Goal: Transaction & Acquisition: Book appointment/travel/reservation

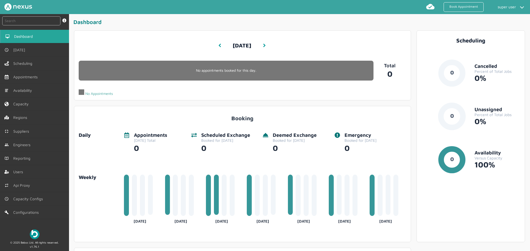
click at [335, 44] on div "Tuesday, September 2, 2025 3:55 PM Today No appointments booked for this day. N…" at bounding box center [242, 65] width 337 height 70
click at [289, 34] on div "Tuesday, September 2, 2025 3:55 PM Today No appointments booked for this day. N…" at bounding box center [242, 65] width 337 height 70
click at [30, 131] on span "Suppliers" at bounding box center [23, 131] width 18 height 4
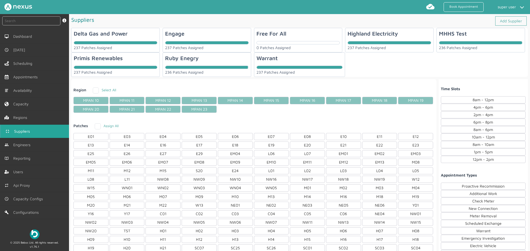
click at [448, 62] on section "Delta Gas and Power 237 Patches Assigned Engage 237 Patches Assigned Free For A…" at bounding box center [299, 52] width 457 height 49
click at [463, 47] on div "236 Patches Assigned" at bounding box center [481, 48] width 84 height 4
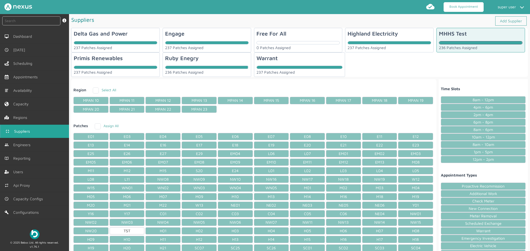
click at [462, 9] on link "Book Appointment" at bounding box center [464, 7] width 40 height 10
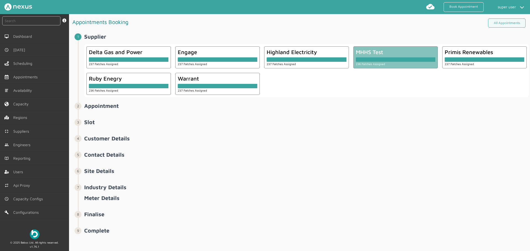
click at [415, 56] on div at bounding box center [396, 58] width 80 height 7
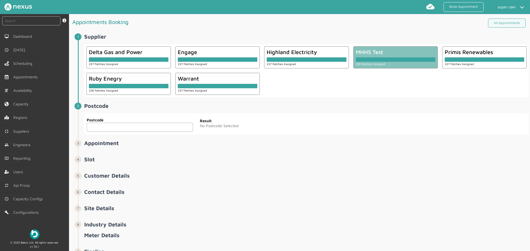
click at [123, 122] on label "Postcode" at bounding box center [140, 120] width 106 height 6
click at [120, 125] on input "text" at bounding box center [140, 127] width 106 height 9
type input "DA1 5SP"
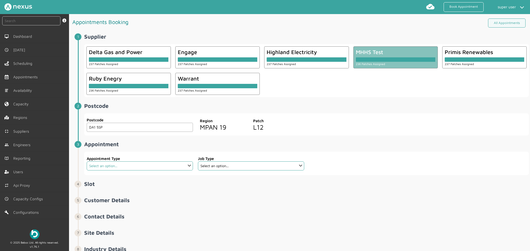
click at [105, 165] on select "Select an option... Additional Work Check Meter Electric Vehicle Emergency Exch…" at bounding box center [140, 166] width 106 height 9
select select "1: 5e765de42921cf3754cdace7"
click at [87, 162] on select "Select an option... Additional Work Check Meter Electric Vehicle Emergency Exch…" at bounding box center [140, 166] width 106 height 9
click at [236, 165] on select "Select an option..." at bounding box center [251, 166] width 106 height 9
select select "4: 5e765d942921cf3754cdace6"
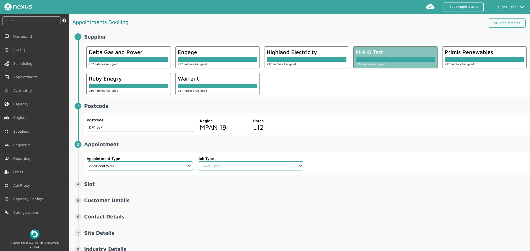
click at [198, 162] on select "Select an option... Meter Read visit - Dual Fuel﻿ Meter Read visit - Elec Meter…" at bounding box center [251, 166] width 106 height 9
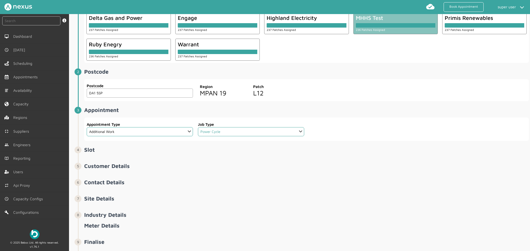
scroll to position [63, 0]
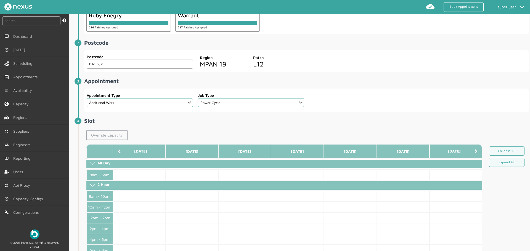
click at [108, 139] on link "Override Capacity" at bounding box center [106, 135] width 41 height 9
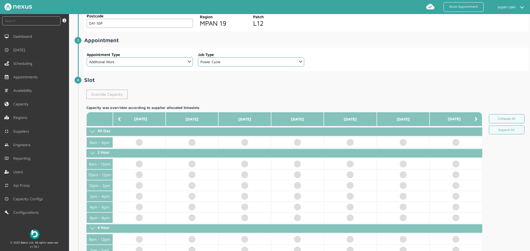
scroll to position [231, 0]
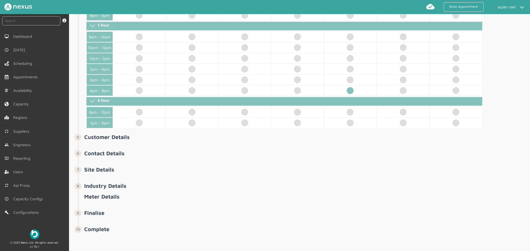
click at [370, 86] on td at bounding box center [350, 90] width 53 height 11
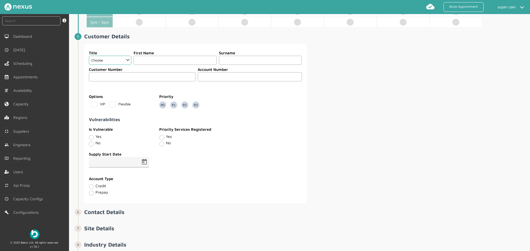
scroll to position [337, 0]
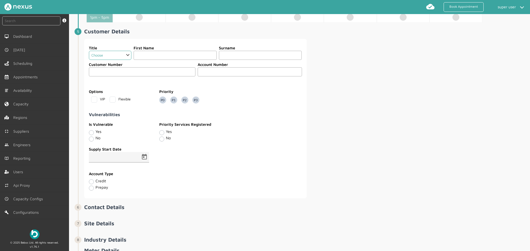
click at [116, 53] on select "Choose Dr Mr Mrs Miss Ms Mx Sir Lady" at bounding box center [110, 55] width 43 height 9
select select "2: Mr"
click at [89, 51] on select "Choose Dr Mr Mrs Miss Ms Mx Sir Lady" at bounding box center [110, 55] width 43 height 9
click at [183, 55] on input "text" at bounding box center [175, 55] width 83 height 9
type input "sdf"
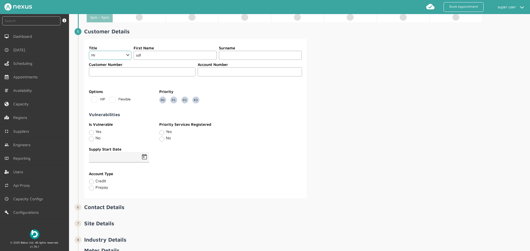
click at [241, 55] on input "text" at bounding box center [260, 55] width 83 height 9
type input "sdf"
click at [210, 72] on input "text" at bounding box center [250, 71] width 104 height 9
type input "sdf"
click at [152, 72] on input "text" at bounding box center [142, 71] width 107 height 9
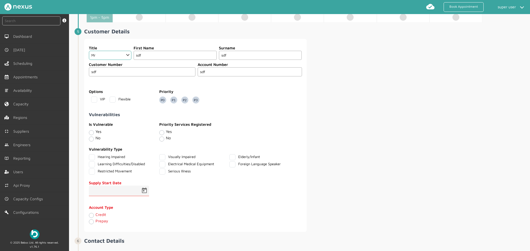
type input "sdf"
click at [110, 159] on div "Hearing Impaired" at bounding box center [124, 157] width 70 height 6
click at [142, 193] on span "Open calendar" at bounding box center [144, 190] width 13 height 13
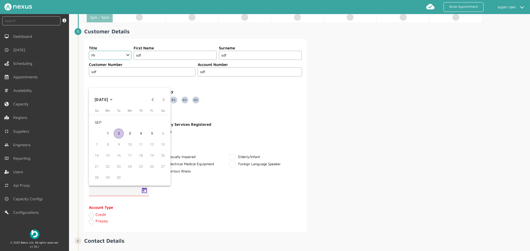
click at [141, 137] on span "4" at bounding box center [141, 134] width 10 height 10
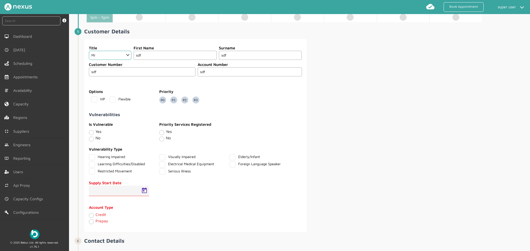
type input "04/09/2025"
click at [101, 217] on div "Credit" at bounding box center [142, 216] width 107 height 6
click at [104, 215] on label "Credit" at bounding box center [101, 214] width 10 height 5
click at [93, 215] on input "Credit" at bounding box center [91, 216] width 4 height 6
radio input "true"
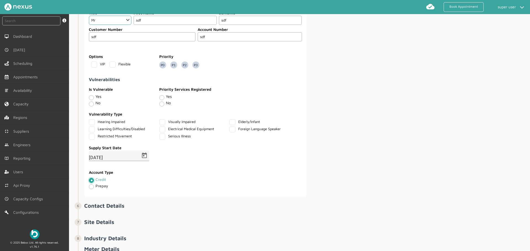
scroll to position [425, 0]
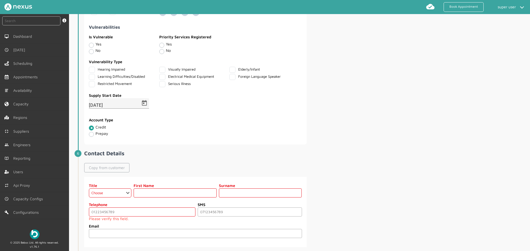
click at [108, 167] on link "Copy from customer" at bounding box center [106, 167] width 45 height 9
select select "2: Mr"
type input "sdf"
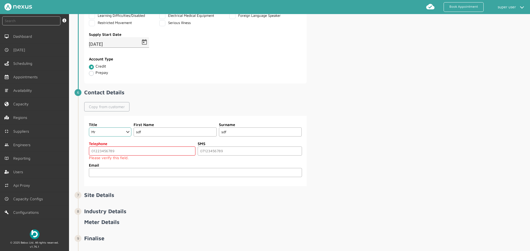
scroll to position [484, 0]
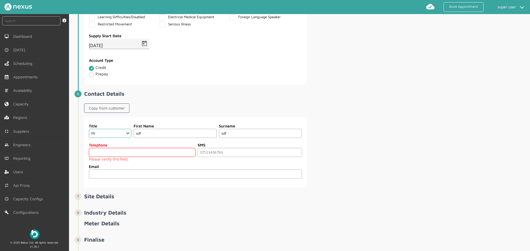
click at [107, 149] on input "tel" at bounding box center [142, 152] width 107 height 9
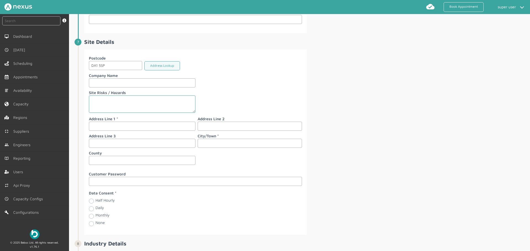
scroll to position [677, 0]
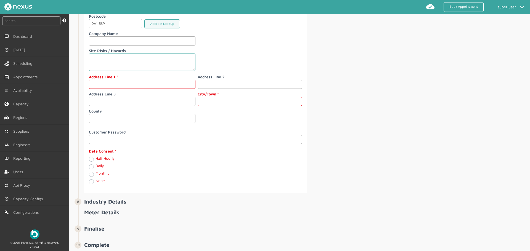
type input "07234234211"
click at [114, 82] on input "text" at bounding box center [142, 84] width 107 height 9
type input "sdf"
click at [225, 101] on input "text" at bounding box center [250, 101] width 104 height 9
type input "sdf"
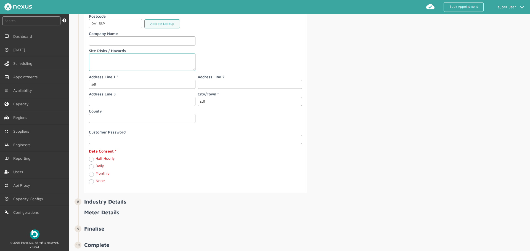
click at [101, 158] on label "Half Hourly" at bounding box center [105, 158] width 19 height 5
click at [93, 158] on Hourly "Half Hourly" at bounding box center [91, 159] width 4 height 6
radio Hourly "true"
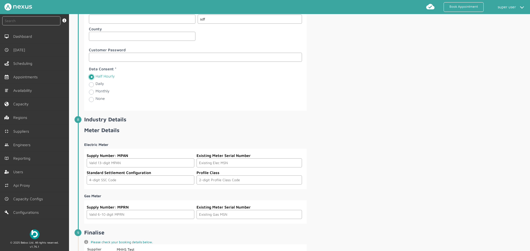
scroll to position [810, 0]
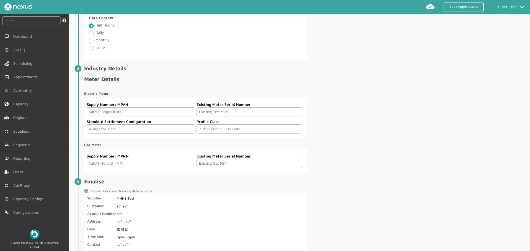
click at [128, 106] on label "Supply Number: MPAN" at bounding box center [141, 105] width 108 height 6
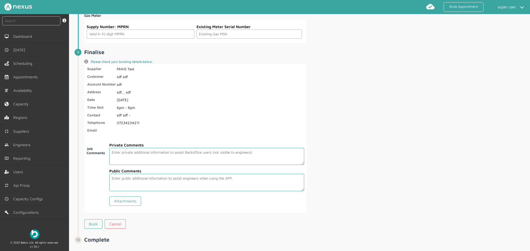
scroll to position [950, 0]
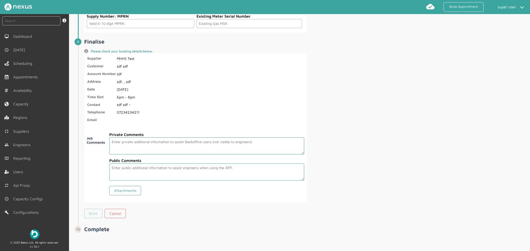
click at [98, 212] on link "Book" at bounding box center [93, 213] width 18 height 9
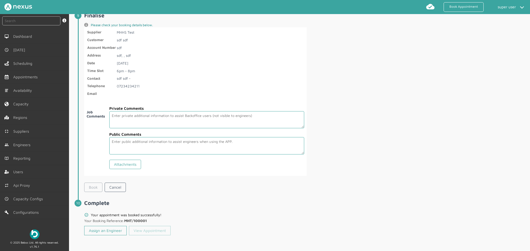
scroll to position [975, 0]
click at [152, 230] on link "View Appointment" at bounding box center [150, 230] width 42 height 9
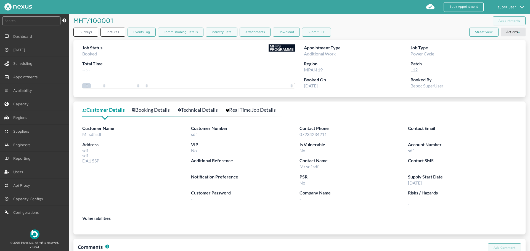
drag, startPoint x: 317, startPoint y: 62, endPoint x: 284, endPoint y: 54, distance: 34.0
click at [311, 59] on div "Appointment Type Additional Work Job Type Power Cycle Region MPAN 19 Patch L12 …" at bounding box center [410, 68] width 213 height 48
click at [270, 47] on img at bounding box center [282, 47] width 27 height 7
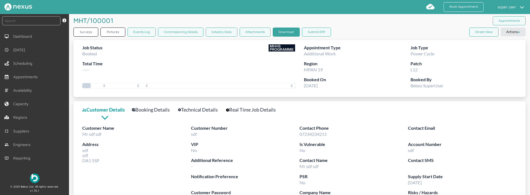
click at [281, 33] on button "Download" at bounding box center [286, 32] width 27 height 9
